Goal: Task Accomplishment & Management: Manage account settings

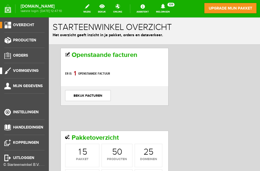
click at [18, 71] on span "Vormgeving" at bounding box center [26, 70] width 26 height 5
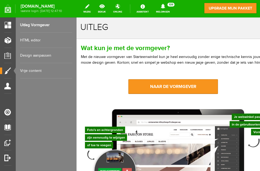
click at [43, 54] on link "Design aanpassen" at bounding box center [46, 55] width 52 height 15
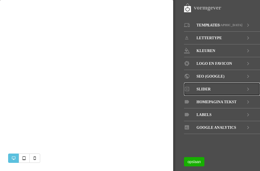
click at [207, 88] on span "Slider" at bounding box center [204, 89] width 14 height 13
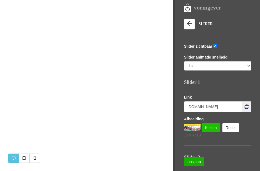
click at [209, 130] on link "Kiezen" at bounding box center [211, 127] width 19 height 9
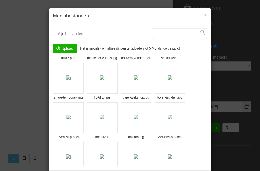
scroll to position [761, 0]
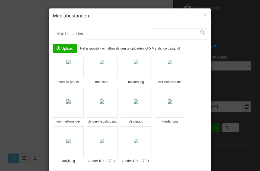
drag, startPoint x: 206, startPoint y: 67, endPoint x: 212, endPoint y: 165, distance: 98.6
click at [212, 165] on div "× Mediabestanden Mijn bestanden Systeembestanden Upload Het is mogelijk om afbe…" at bounding box center [130, 98] width 163 height 180
click at [64, 48] on input "file" at bounding box center [64, 48] width 23 height 9
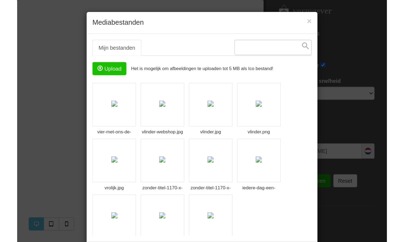
scroll to position [800, 0]
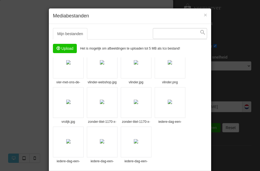
click at [172, 100] on img at bounding box center [170, 101] width 4 height 4
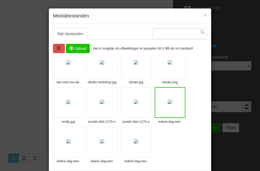
click at [168, 101] on img at bounding box center [170, 101] width 4 height 4
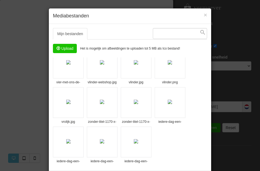
click at [220, 150] on div "× Mediabestanden Mijn bestanden Systeembestanden Upload Het is mogelijk om afbe…" at bounding box center [130, 85] width 260 height 171
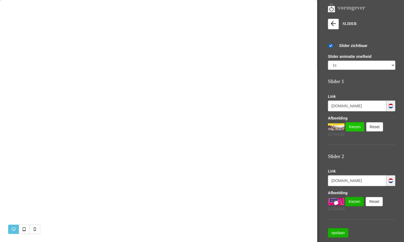
click at [260, 126] on link "Kiezen" at bounding box center [354, 126] width 19 height 9
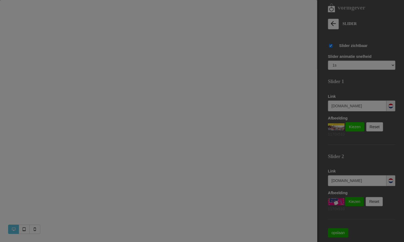
scroll to position [406, 0]
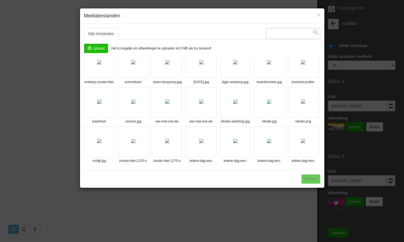
click at [203, 139] on img at bounding box center [201, 141] width 4 height 4
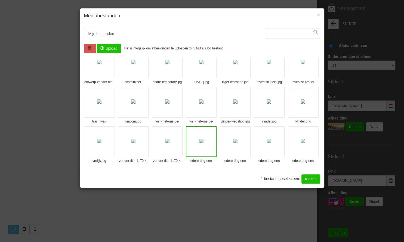
click at [260, 170] on link "Kiezen" at bounding box center [310, 179] width 19 height 9
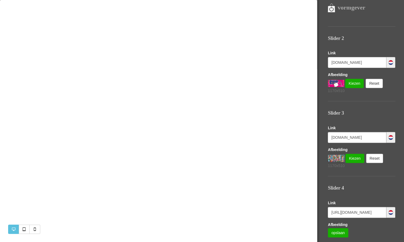
scroll to position [121, 0]
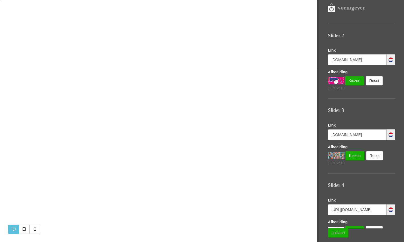
click at [260, 155] on img at bounding box center [336, 155] width 17 height 7
click at [260, 155] on link "Kiezen" at bounding box center [354, 155] width 19 height 9
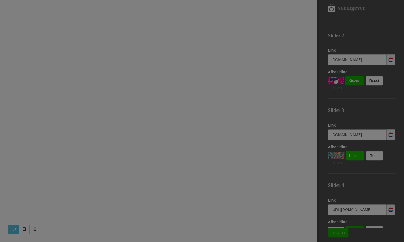
scroll to position [406, 0]
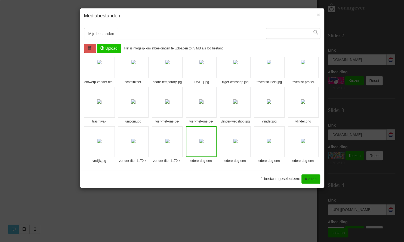
click at [260, 139] on img at bounding box center [269, 141] width 4 height 4
click at [260, 170] on link "Kiezen" at bounding box center [310, 179] width 19 height 9
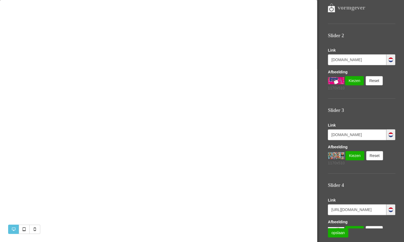
scroll to position [136, 0]
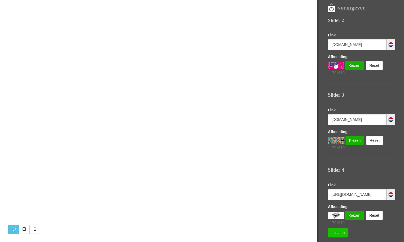
click at [260, 170] on link "opslaan" at bounding box center [338, 232] width 20 height 9
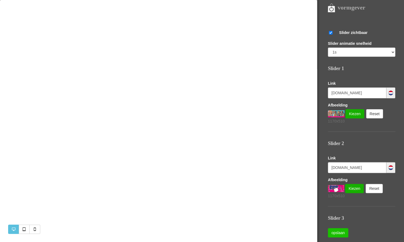
scroll to position [0, 0]
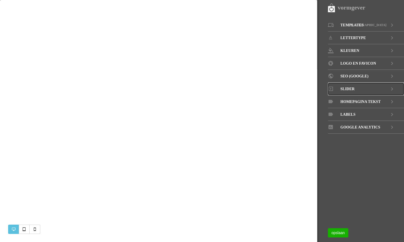
click at [349, 89] on span "Slider" at bounding box center [347, 89] width 14 height 13
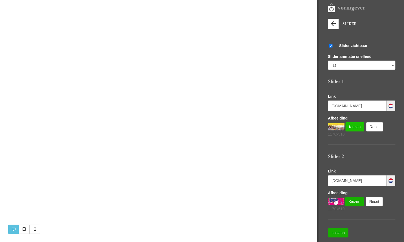
click at [350, 127] on link "Kiezen" at bounding box center [354, 126] width 19 height 9
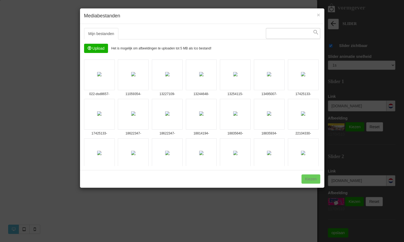
scroll to position [13, 0]
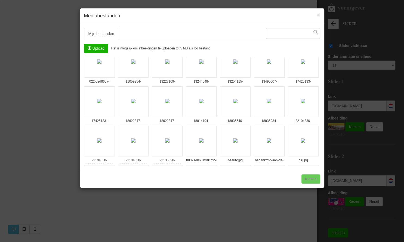
drag, startPoint x: 318, startPoint y: 163, endPoint x: 318, endPoint y: 167, distance: 4.6
click at [318, 167] on div "Mijn bestanden Systeembestanden Upload Het is mogelijk om afbeeldingen te uploa…" at bounding box center [202, 97] width 244 height 146
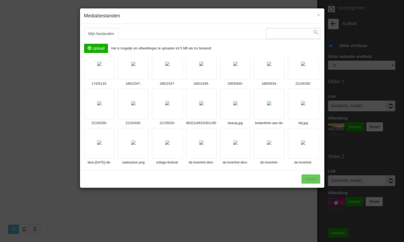
scroll to position [50, 0]
click at [318, 163] on div "022-dsd8657-opening-noordring-10x15.jpg 11059354-1743033349256898-9215232579073…" at bounding box center [202, 111] width 236 height 109
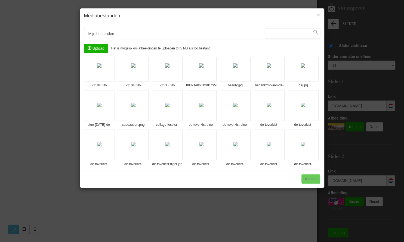
click at [318, 163] on div "022-dsd8657-opening-noordring-10x15.jpg 11059354-1743033349256898-9215232579073…" at bounding box center [202, 111] width 236 height 109
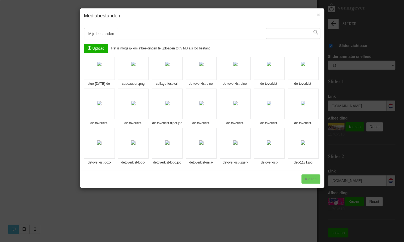
scroll to position [129, 0]
click at [318, 163] on div "022-dsd8657-opening-noordring-10x15.jpg 11059354-1743033349256898-9215232579073…" at bounding box center [202, 111] width 236 height 109
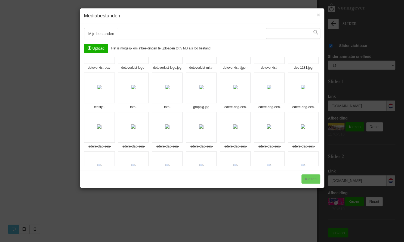
scroll to position [214, 0]
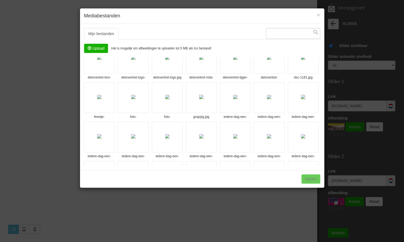
drag, startPoint x: 318, startPoint y: 102, endPoint x: 326, endPoint y: 119, distance: 18.7
click at [326, 119] on div "× Mediabestanden Mijn bestanden Systeembestanden Upload Het is mogelijk om afbe…" at bounding box center [202, 121] width 404 height 242
click at [237, 95] on img at bounding box center [235, 97] width 4 height 4
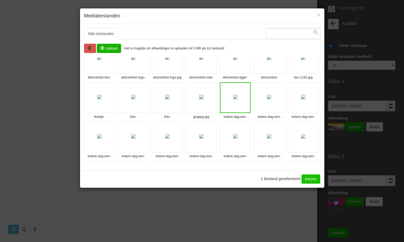
click at [306, 177] on link "Kiezen" at bounding box center [310, 179] width 19 height 9
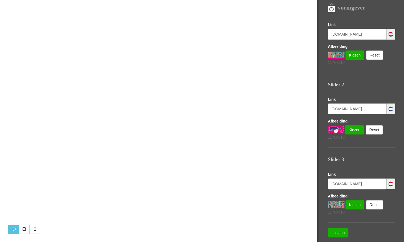
scroll to position [72, 0]
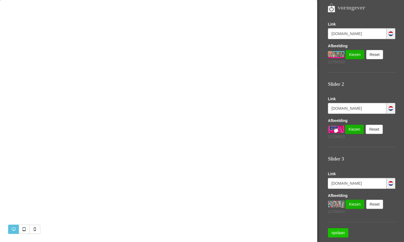
click at [336, 230] on link "opslaan" at bounding box center [338, 232] width 20 height 9
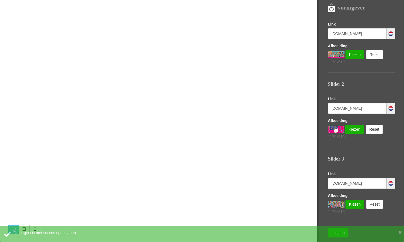
click at [335, 203] on img at bounding box center [336, 204] width 17 height 7
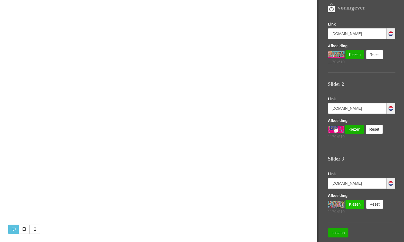
click at [352, 203] on link "Kiezen" at bounding box center [354, 204] width 19 height 9
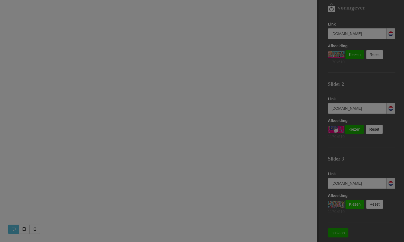
scroll to position [214, 0]
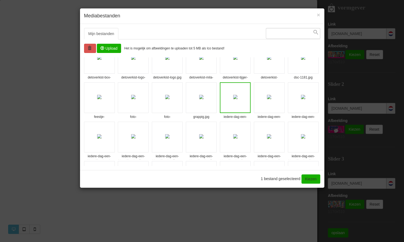
click at [135, 134] on img at bounding box center [133, 136] width 4 height 4
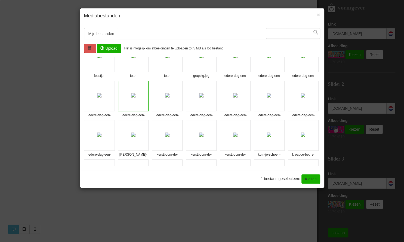
scroll to position [254, 0]
click at [97, 134] on img at bounding box center [99, 135] width 4 height 4
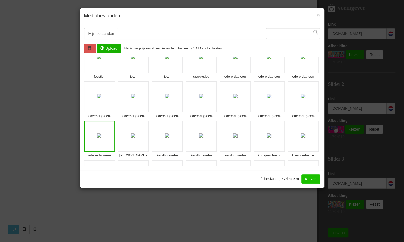
click at [309, 177] on link "Kiezen" at bounding box center [310, 179] width 19 height 9
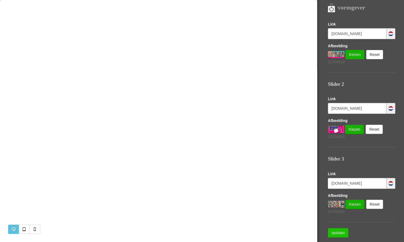
click at [339, 232] on link "opslaan" at bounding box center [338, 232] width 20 height 9
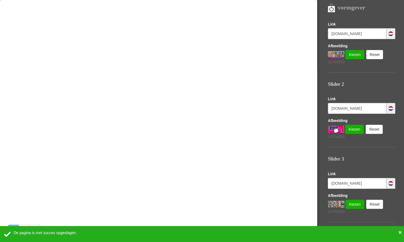
scroll to position [72, 0]
click at [372, 81] on div "Slider 2" at bounding box center [361, 85] width 67 height 16
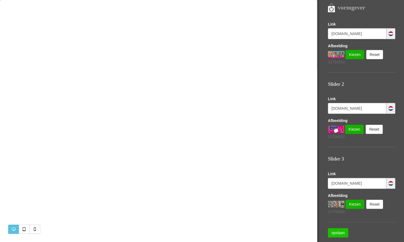
click at [340, 233] on link "opslaan" at bounding box center [338, 232] width 20 height 9
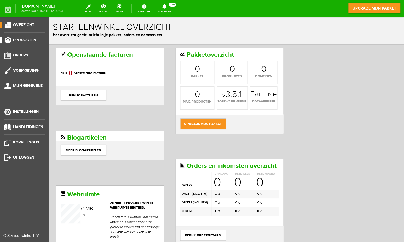
click at [24, 42] on span "Producten" at bounding box center [24, 40] width 23 height 5
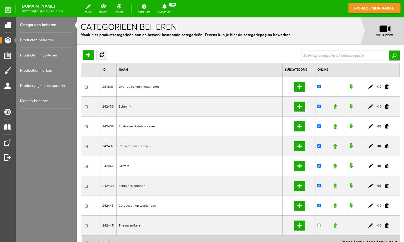
click at [42, 41] on link "Producten beheren" at bounding box center [46, 40] width 52 height 15
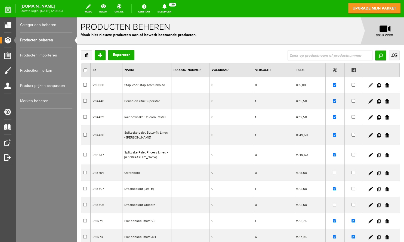
click at [370, 84] on link at bounding box center [370, 85] width 4 height 4
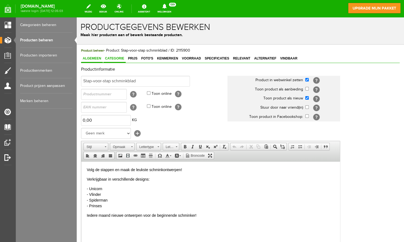
click at [119, 57] on span "Categorie" at bounding box center [114, 59] width 22 height 4
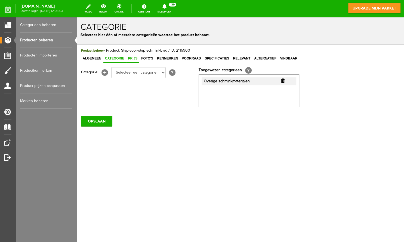
click at [131, 58] on span "Prijs" at bounding box center [132, 59] width 13 height 4
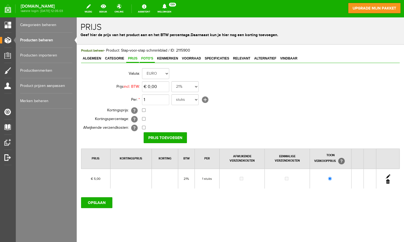
click at [147, 57] on span "Foto's" at bounding box center [146, 59] width 15 height 4
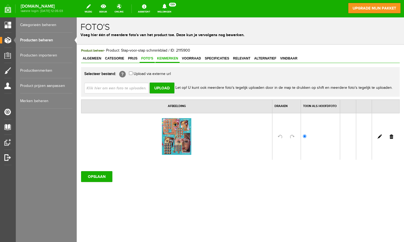
click at [169, 59] on span "Kenmerken" at bounding box center [167, 59] width 24 height 4
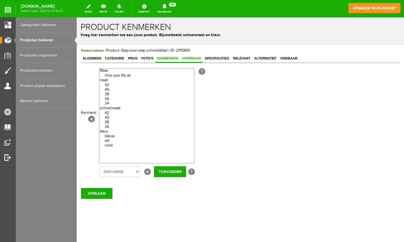
click at [188, 58] on span "Voorraad" at bounding box center [191, 59] width 22 height 4
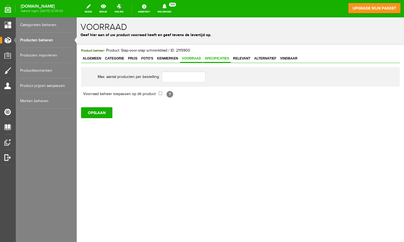
click at [214, 58] on span "Specificaties" at bounding box center [217, 59] width 28 height 4
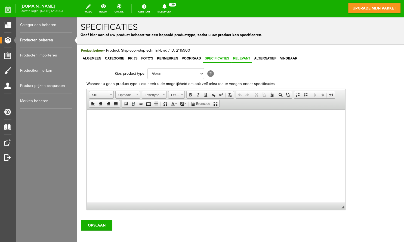
click at [240, 57] on span "Relevant" at bounding box center [241, 59] width 21 height 4
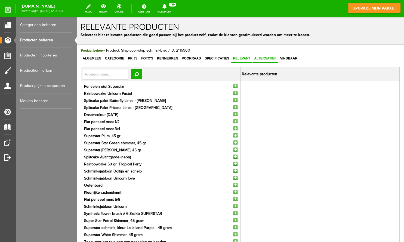
click at [261, 55] on link "Alternatief" at bounding box center [265, 59] width 26 height 8
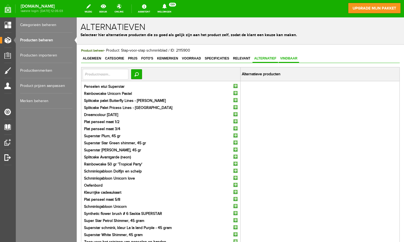
click at [291, 56] on link "Vindbaar" at bounding box center [288, 59] width 20 height 8
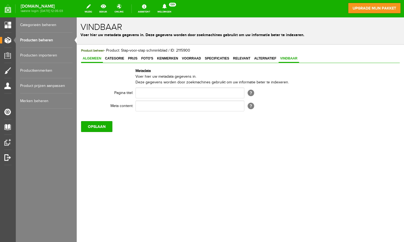
click at [94, 58] on span "Algemeen" at bounding box center [92, 59] width 22 height 4
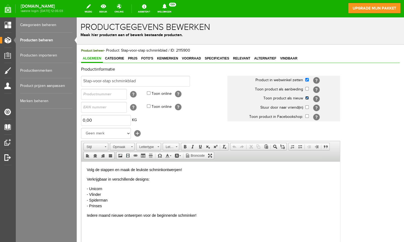
click at [306, 98] on input "checkbox" at bounding box center [307, 98] width 4 height 4
checkbox input "true"
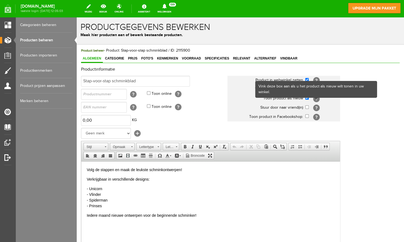
click at [315, 99] on span at bounding box center [316, 98] width 4 height 2
click at [317, 100] on span at bounding box center [315, 99] width 5 height 2
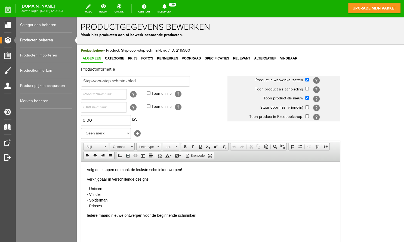
click at [287, 96] on th "Toon product als nieuw" at bounding box center [265, 98] width 77 height 9
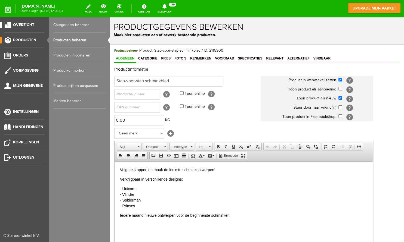
click at [20, 25] on span "Overzicht" at bounding box center [23, 25] width 21 height 5
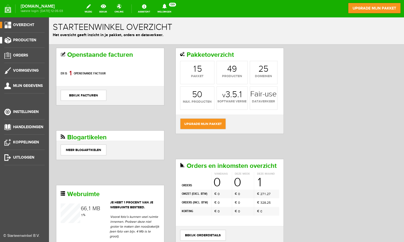
click at [8, 40] on link "Producten" at bounding box center [22, 40] width 45 height 7
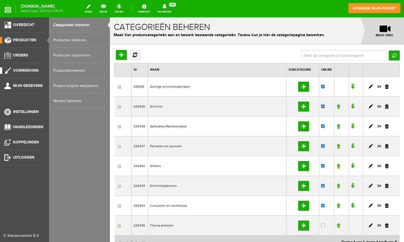
click at [8, 71] on link "Vormgeving" at bounding box center [22, 70] width 45 height 7
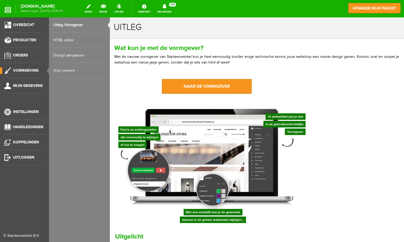
click at [60, 53] on link "Design aanpassen" at bounding box center [79, 55] width 52 height 15
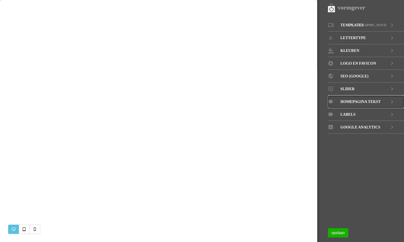
click at [373, 100] on span "Homepagina tekst" at bounding box center [360, 101] width 40 height 13
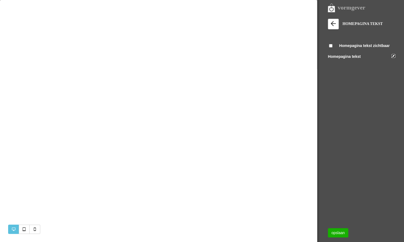
click at [393, 56] on link at bounding box center [393, 56] width 4 height 4
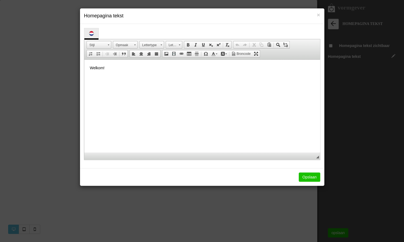
click at [308, 176] on link "Opslaan" at bounding box center [308, 177] width 21 height 9
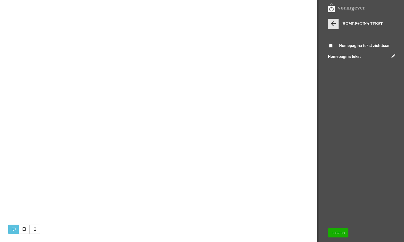
click at [333, 25] on icon at bounding box center [333, 24] width 8 height 8
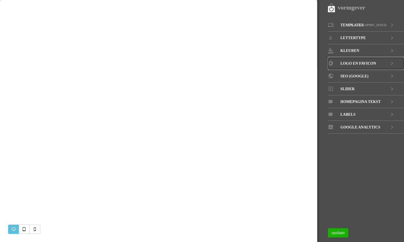
click at [359, 62] on span "LOGO EN FAVICON" at bounding box center [358, 63] width 36 height 13
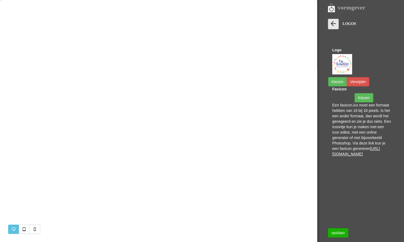
click at [335, 24] on icon at bounding box center [333, 24] width 8 height 8
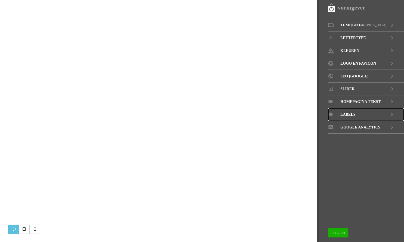
click at [359, 114] on link "LABELS" at bounding box center [366, 114] width 76 height 13
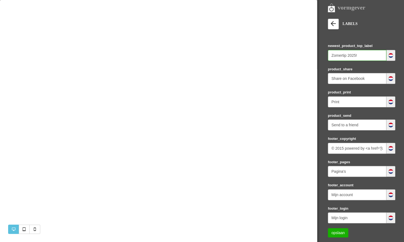
click at [374, 56] on input "Zomertip 2025!" at bounding box center [357, 55] width 58 height 11
drag, startPoint x: 372, startPoint y: 55, endPoint x: 320, endPoint y: 63, distance: 52.8
click at [328, 61] on input "Zomertip 2025!" at bounding box center [357, 55] width 58 height 11
click at [340, 234] on link "opslaan" at bounding box center [338, 232] width 20 height 9
